Goal: Find specific page/section: Find specific page/section

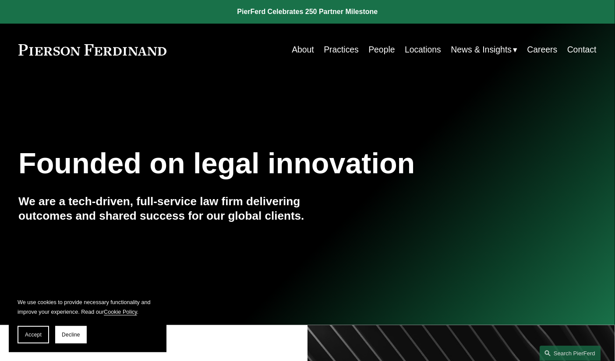
click at [406, 49] on link "Locations" at bounding box center [422, 49] width 36 height 17
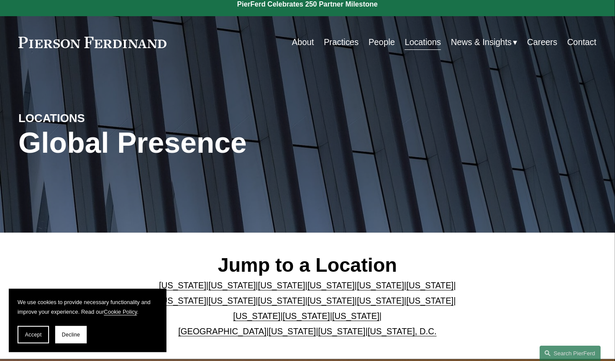
scroll to position [4, 0]
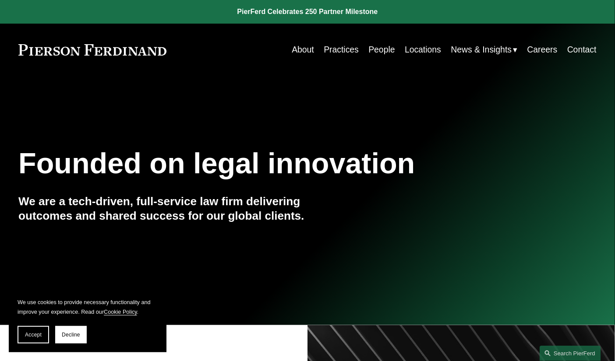
click at [537, 46] on link "Careers" at bounding box center [542, 49] width 30 height 17
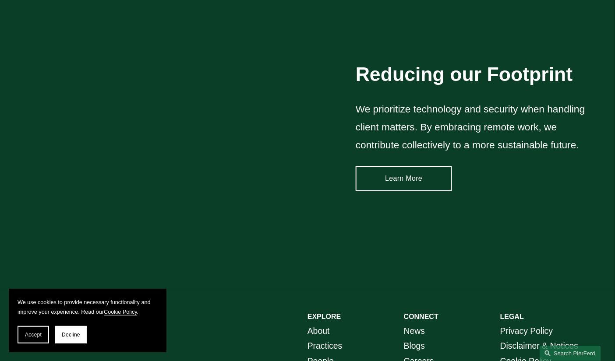
scroll to position [1116, 0]
